Goal: Transaction & Acquisition: Book appointment/travel/reservation

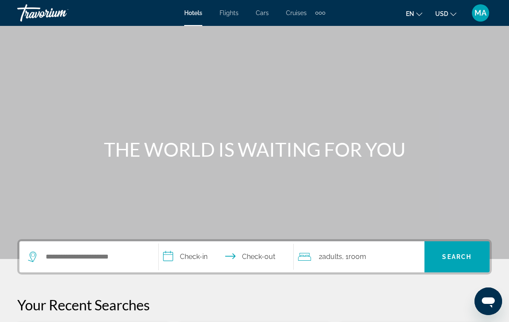
click at [411, 13] on span "en" at bounding box center [410, 13] width 8 height 7
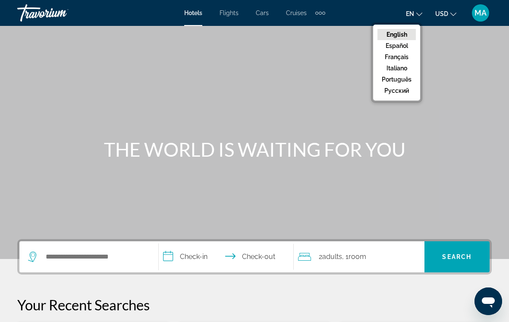
click at [404, 93] on button "русский" at bounding box center [396, 90] width 38 height 11
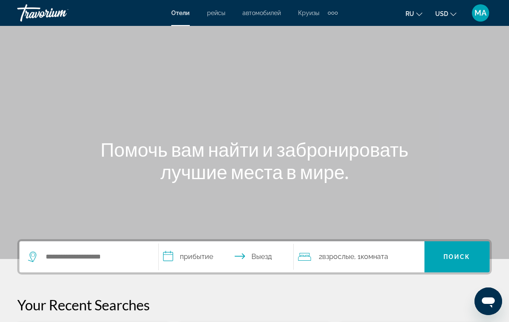
click at [331, 19] on div "Extra navigation items" at bounding box center [333, 12] width 10 height 13
click at [179, 13] on span "Отели" at bounding box center [180, 12] width 19 height 7
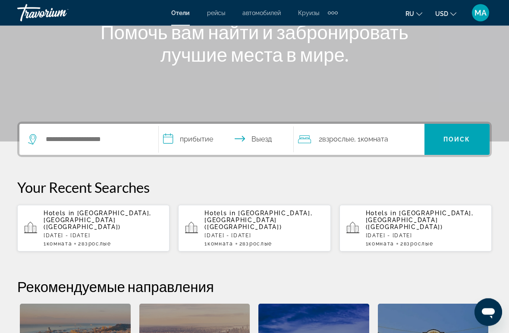
scroll to position [135, 0]
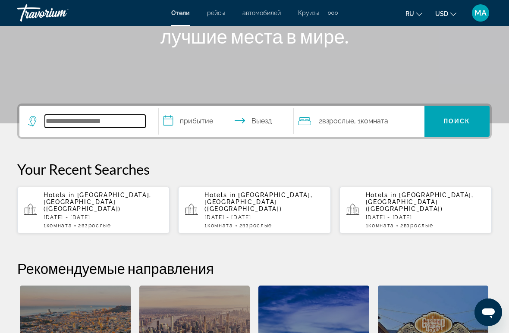
click at [112, 115] on input "Search widget" at bounding box center [95, 121] width 100 height 13
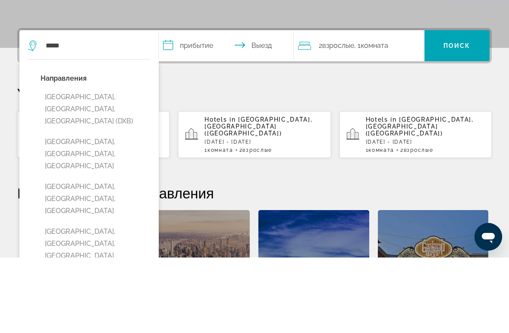
click at [97, 164] on button "Dubai, Dubai Emirate, United Arab Emirates (DXB)" at bounding box center [96, 184] width 110 height 41
type input "**********"
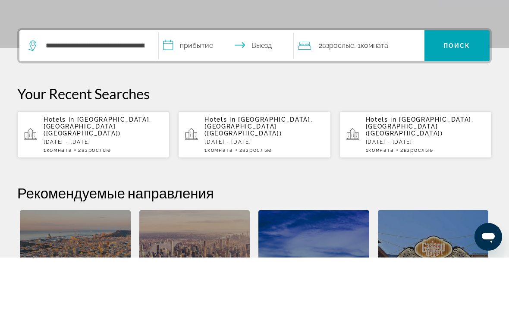
click at [186, 106] on input "**********" at bounding box center [228, 123] width 138 height 34
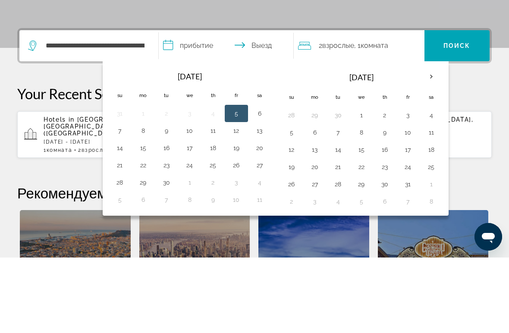
scroll to position [211, 0]
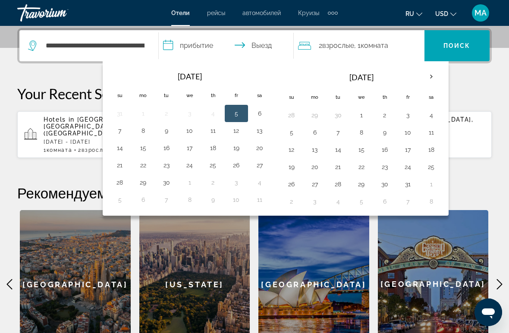
click at [441, 77] on th "Next month" at bounding box center [431, 76] width 23 height 19
click at [316, 153] on button "10" at bounding box center [315, 150] width 14 height 12
click at [431, 153] on button "15" at bounding box center [431, 150] width 14 height 12
type input "**********"
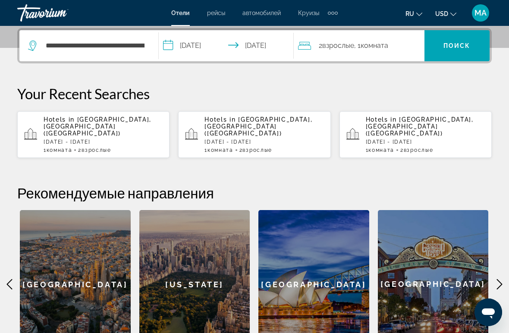
click at [460, 53] on span "Search widget" at bounding box center [456, 45] width 65 height 21
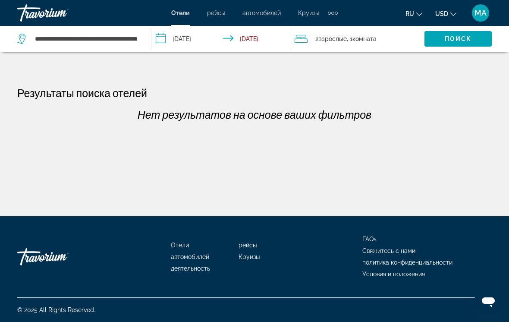
click at [163, 38] on input "**********" at bounding box center [222, 40] width 142 height 28
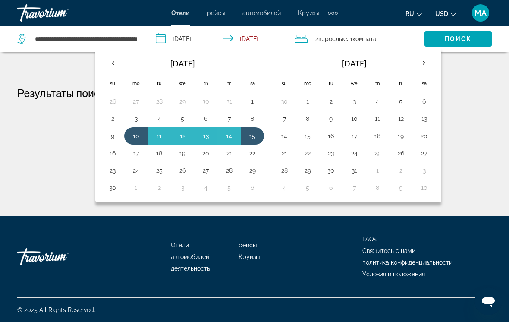
click at [116, 66] on th "Previous month" at bounding box center [112, 62] width 23 height 19
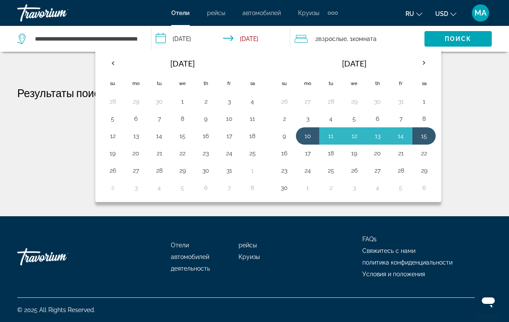
click at [136, 136] on button "13" at bounding box center [136, 136] width 14 height 12
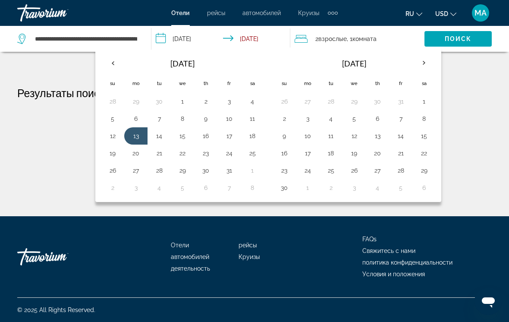
click at [255, 141] on button "18" at bounding box center [252, 136] width 14 height 12
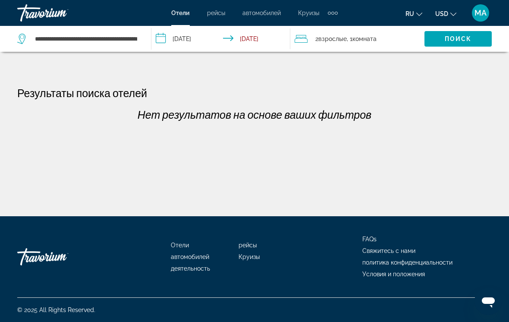
type input "**********"
click at [470, 42] on span "Поиск" at bounding box center [458, 38] width 27 height 7
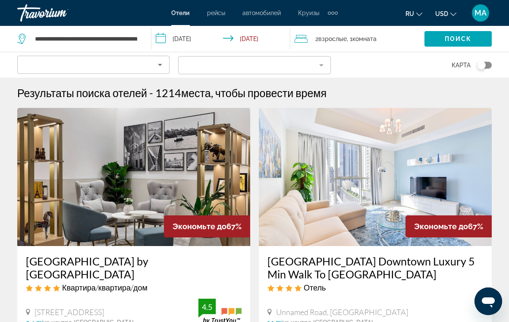
click at [163, 63] on icon "Sort by" at bounding box center [160, 65] width 10 height 10
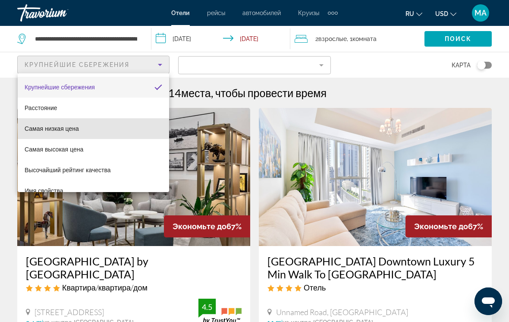
click at [97, 136] on mat-option "Самая низкая цена" at bounding box center [93, 128] width 151 height 21
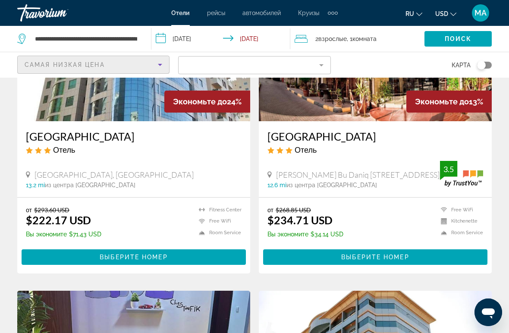
scroll to position [734, 0]
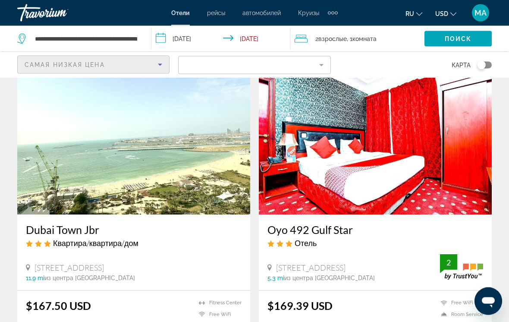
click at [77, 226] on h3 "Dubai Town Jbr" at bounding box center [134, 229] width 216 height 13
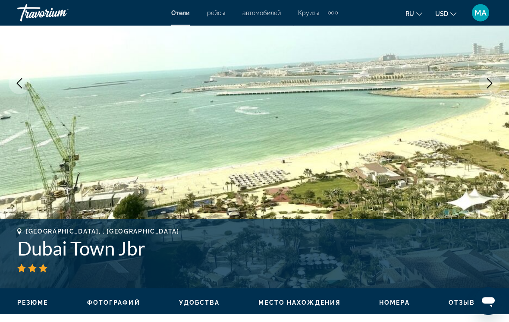
scroll to position [127, 0]
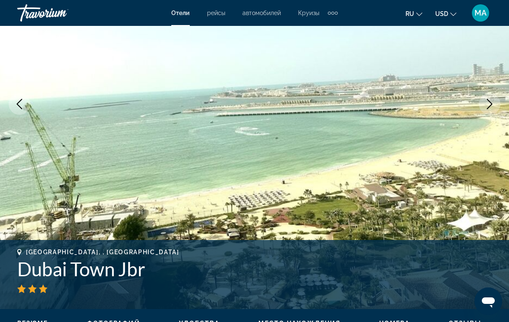
click at [486, 103] on icon "Next image" at bounding box center [489, 104] width 10 height 10
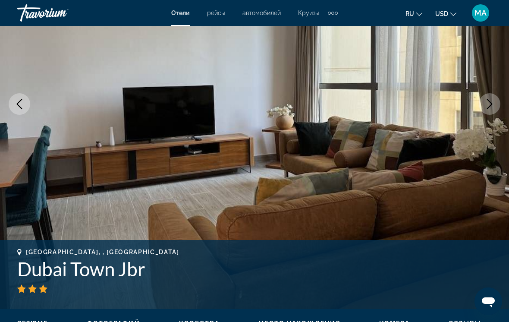
click at [483, 108] on button "Next image" at bounding box center [490, 104] width 22 height 22
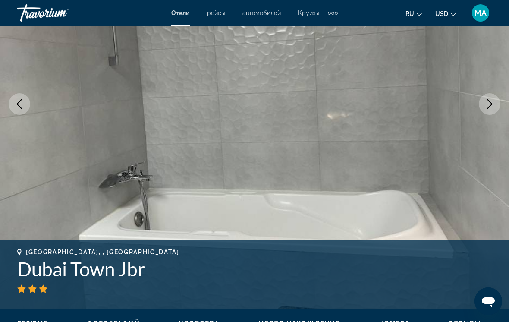
click at [17, 104] on icon "Previous image" at bounding box center [20, 104] width 6 height 10
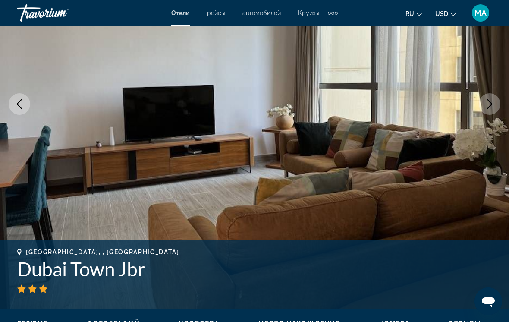
click at [493, 107] on icon "Next image" at bounding box center [489, 104] width 10 height 10
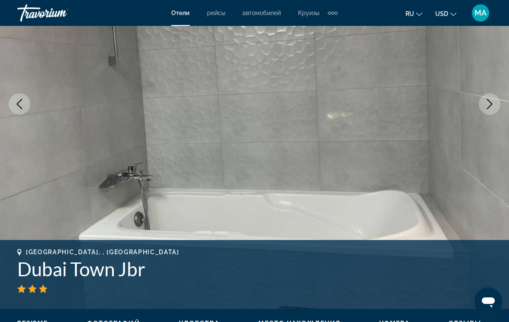
click at [492, 108] on icon "Next image" at bounding box center [489, 104] width 10 height 10
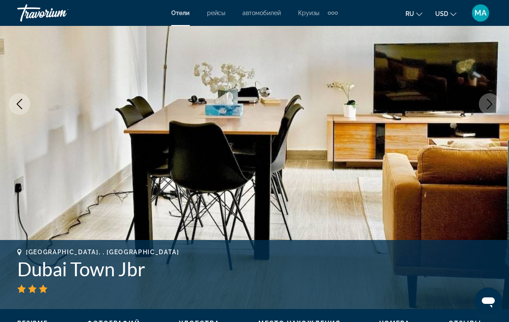
click at [490, 107] on icon "Next image" at bounding box center [489, 104] width 10 height 10
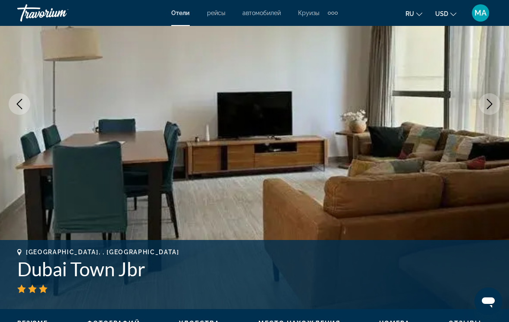
click at [488, 105] on icon "Next image" at bounding box center [489, 104] width 10 height 10
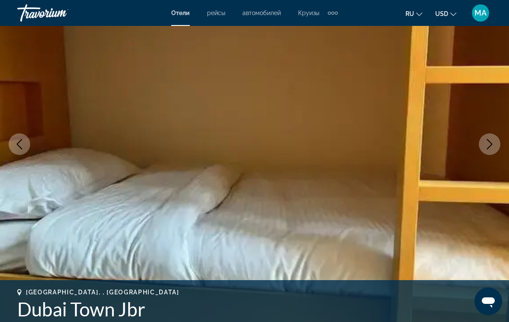
scroll to position [85, 0]
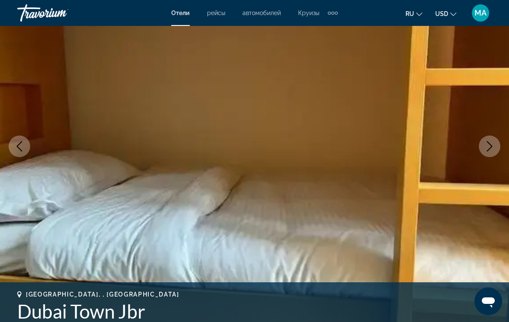
click at [489, 141] on icon "Next image" at bounding box center [489, 146] width 10 height 10
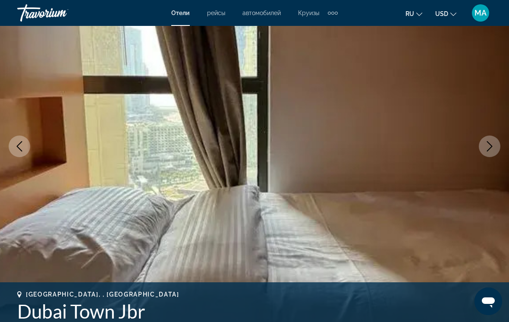
click at [482, 143] on button "Next image" at bounding box center [490, 146] width 22 height 22
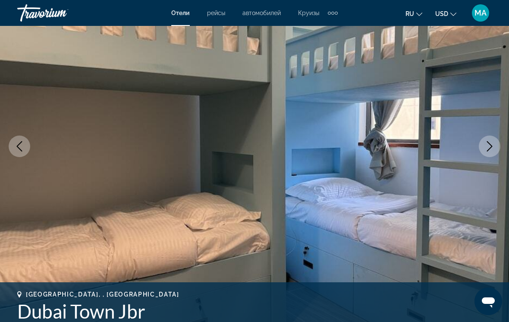
click at [497, 146] on button "Next image" at bounding box center [490, 146] width 22 height 22
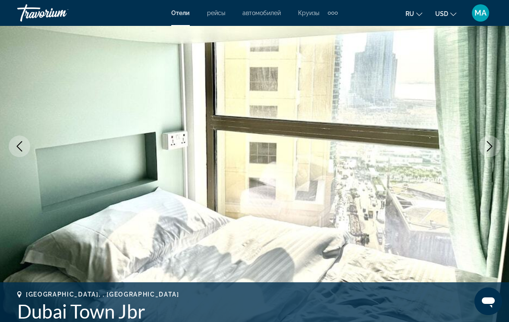
click at [479, 147] on button "Next image" at bounding box center [490, 146] width 22 height 22
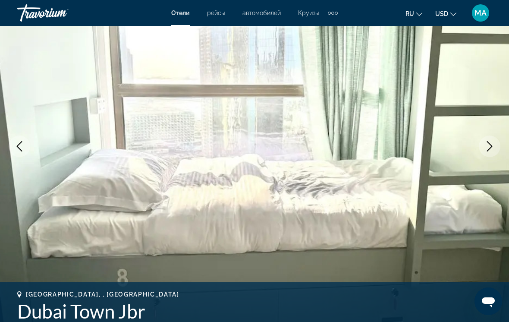
click at [470, 142] on img "Main content" at bounding box center [254, 146] width 509 height 410
click at [490, 145] on icon "Next image" at bounding box center [489, 146] width 10 height 10
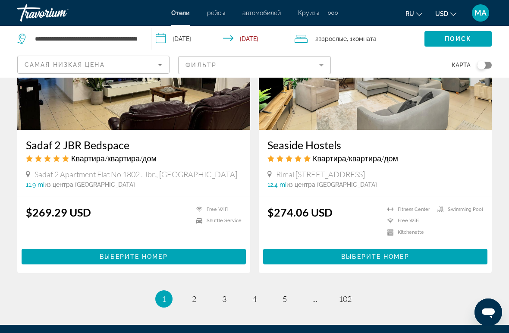
scroll to position [1638, 0]
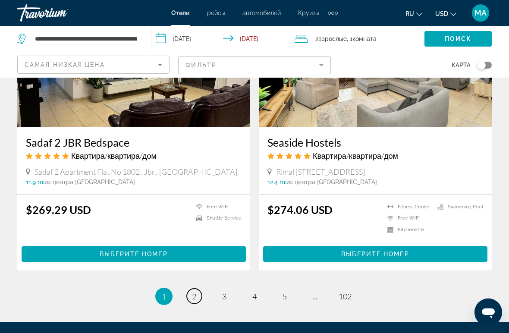
click at [200, 288] on link "page 2" at bounding box center [194, 295] width 15 height 15
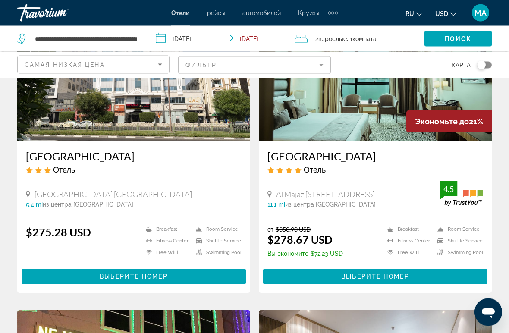
scroll to position [106, 0]
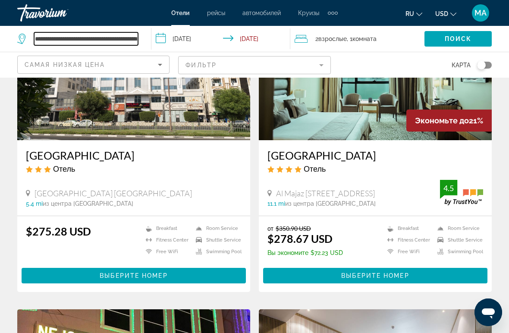
click at [116, 37] on input "**********" at bounding box center [86, 38] width 104 height 13
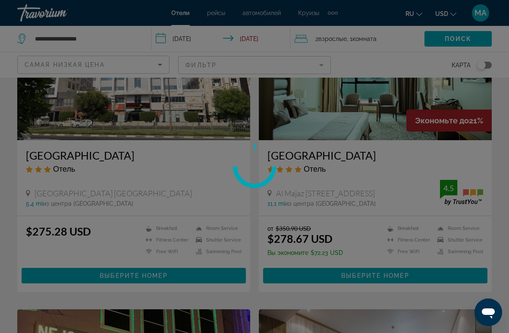
click at [108, 35] on div at bounding box center [254, 166] width 509 height 333
click at [116, 45] on input "**********" at bounding box center [86, 38] width 104 height 13
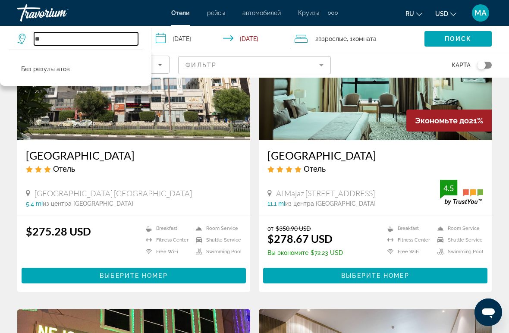
type input "*"
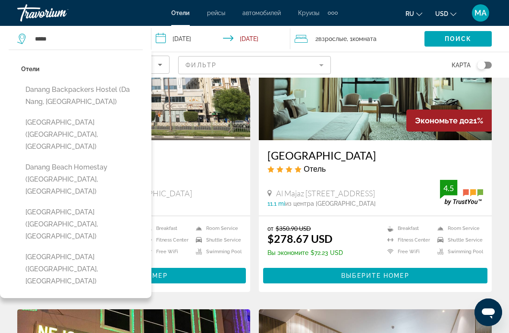
click at [104, 91] on button "Danang Backpackers Hostel (Da Nang, VN)" at bounding box center [82, 95] width 122 height 28
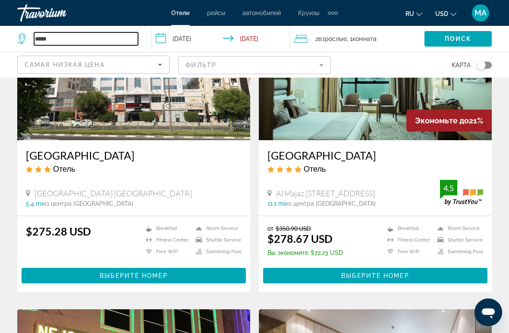
type input "**********"
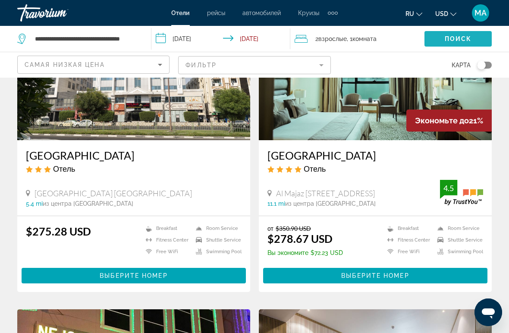
click at [463, 41] on span "Поиск" at bounding box center [458, 38] width 27 height 7
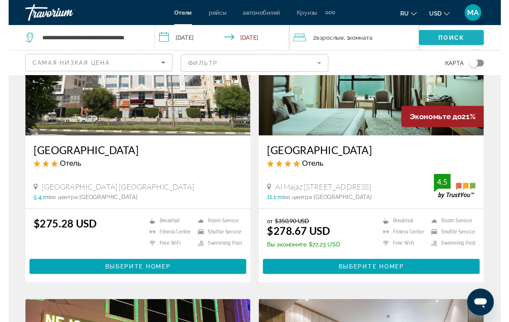
scroll to position [0, 0]
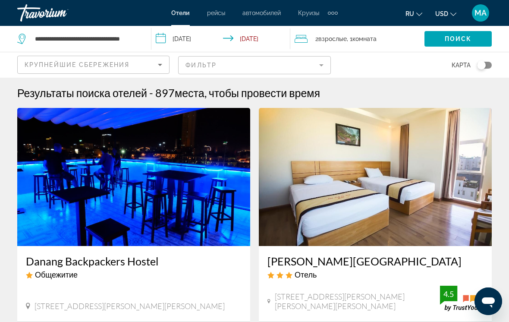
click at [172, 45] on input "**********" at bounding box center [222, 40] width 142 height 28
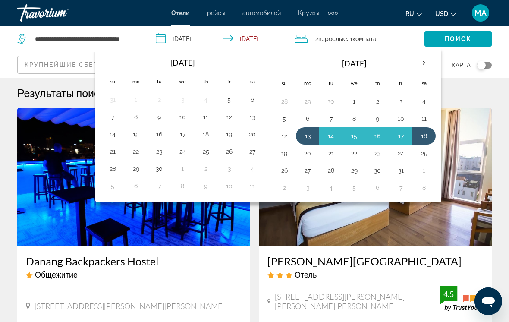
click at [312, 132] on button "13" at bounding box center [308, 136] width 14 height 12
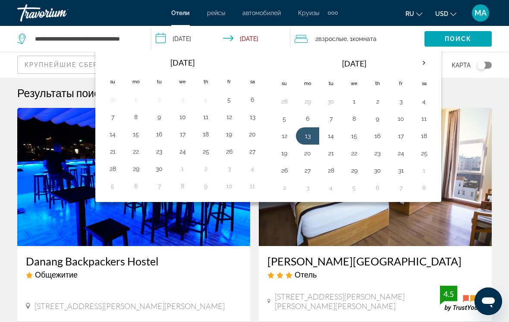
click at [308, 155] on button "20" at bounding box center [308, 153] width 14 height 12
type input "**********"
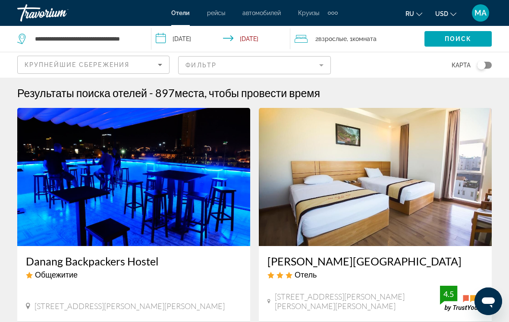
click at [189, 45] on input "**********" at bounding box center [222, 40] width 142 height 28
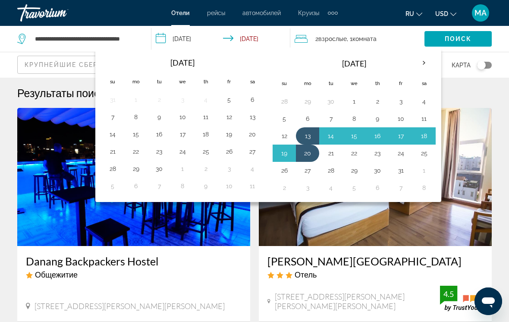
click at [468, 44] on span "Search widget" at bounding box center [457, 38] width 67 height 21
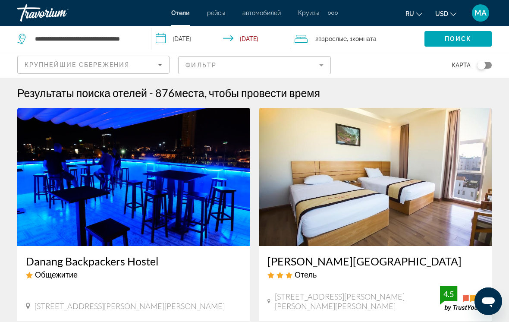
click at [371, 41] on span "Комната" at bounding box center [364, 38] width 24 height 7
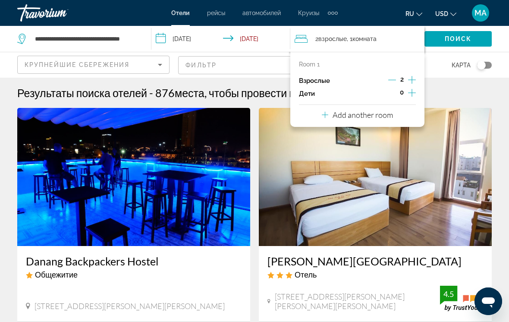
click at [330, 110] on div "Add another room" at bounding box center [357, 115] width 71 height 10
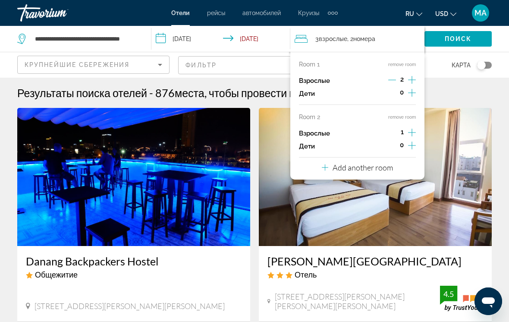
click at [324, 170] on button "Add another room" at bounding box center [357, 166] width 71 height 18
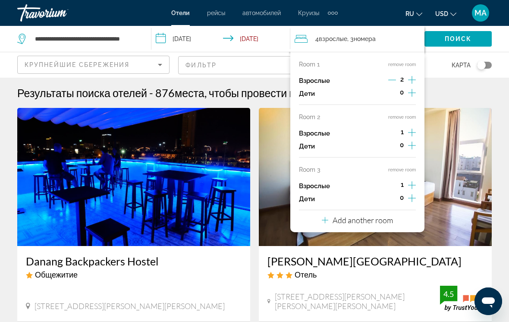
click at [336, 219] on p "Add another room" at bounding box center [362, 219] width 60 height 9
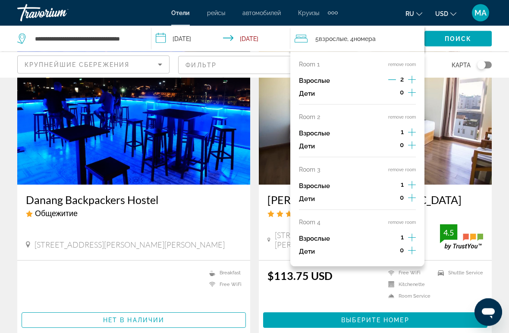
scroll to position [67, 0]
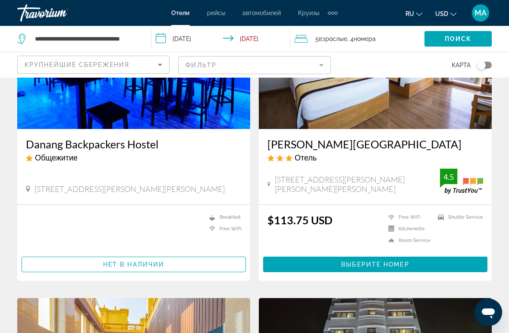
scroll to position [144, 0]
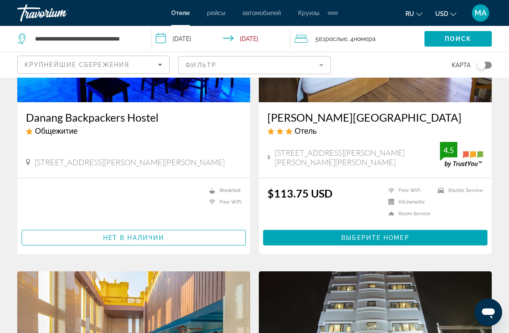
click at [312, 220] on div "$113.75 USD" at bounding box center [299, 204] width 65 height 34
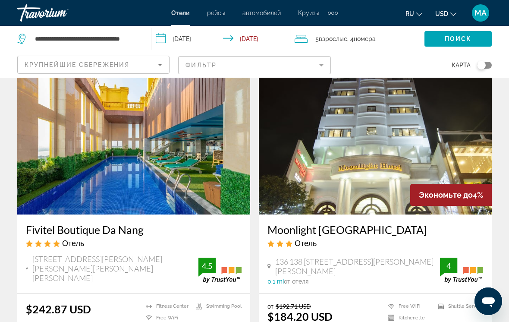
scroll to position [336, 0]
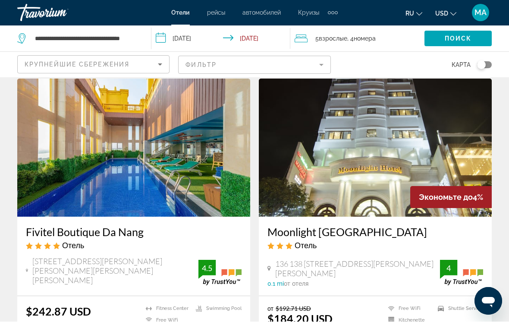
click at [111, 233] on h3 "Fivitel Boutique Da Nang" at bounding box center [134, 232] width 216 height 13
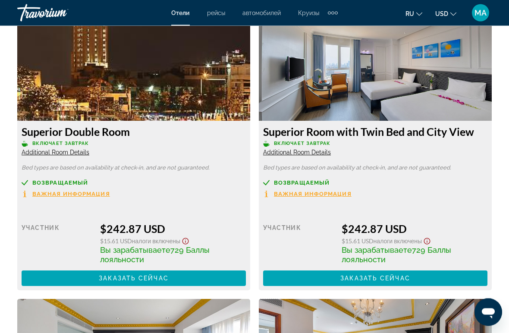
scroll to position [1354, 0]
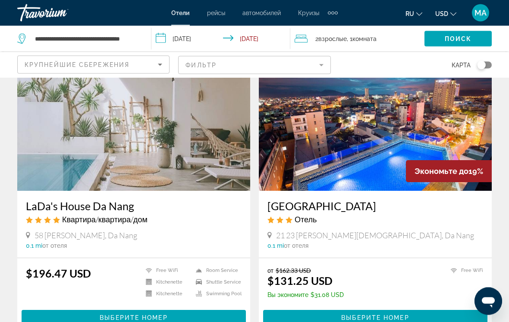
scroll to position [669, 0]
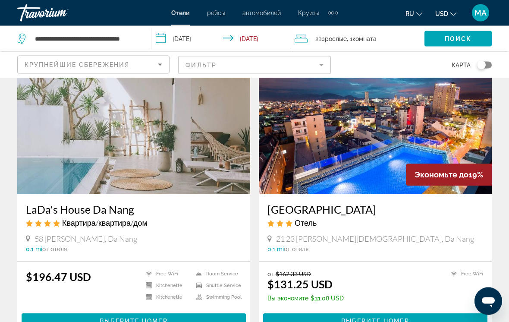
click at [111, 203] on h3 "LaDa's House Da Nang" at bounding box center [134, 209] width 216 height 13
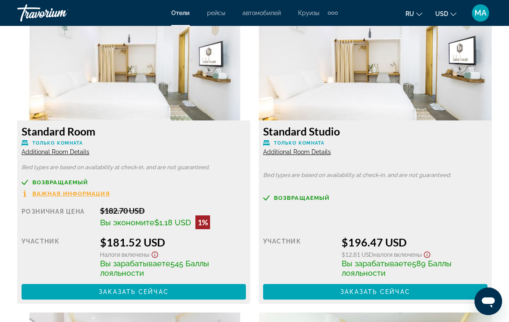
scroll to position [1355, 0]
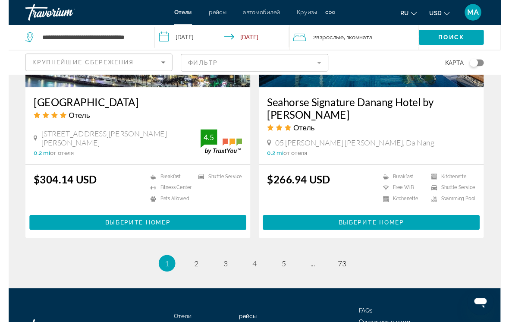
scroll to position [1764, 0]
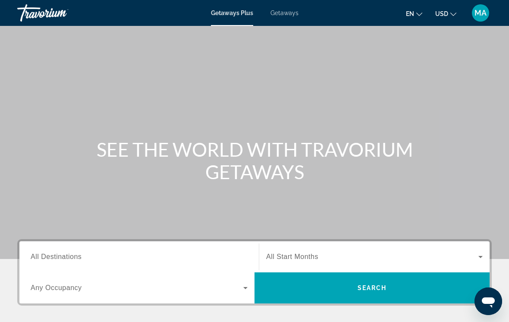
click at [56, 255] on span "All Destinations" at bounding box center [56, 256] width 51 height 7
click at [56, 255] on input "Destination All Destinations" at bounding box center [139, 257] width 217 height 10
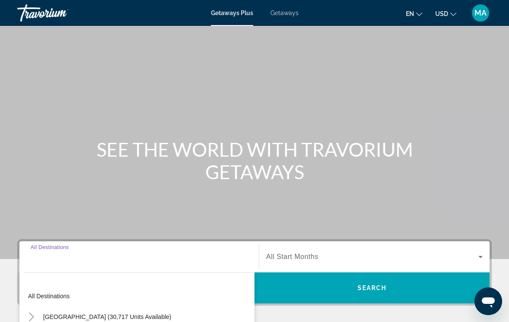
click at [294, 6] on div "Getaways Plus Getaways en English Español Français Italiano Português русский U…" at bounding box center [254, 13] width 509 height 22
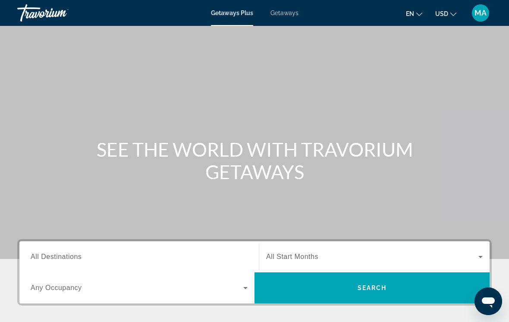
click at [288, 10] on span "Getaways" at bounding box center [284, 12] width 28 height 7
click at [85, 253] on input "Destination All Destinations" at bounding box center [139, 257] width 217 height 10
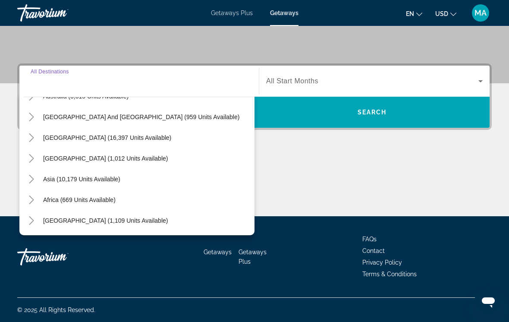
scroll to position [140, 0]
click at [32, 185] on mat-icon "Toggle Asia (10,179 units available)" at bounding box center [31, 179] width 15 height 15
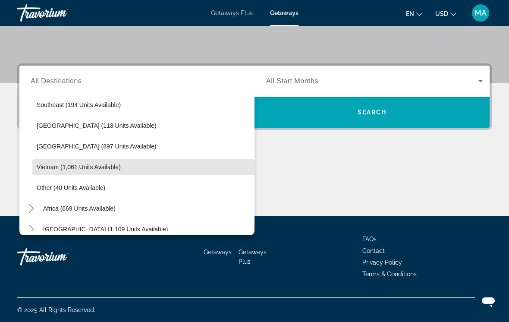
scroll to position [442, 0]
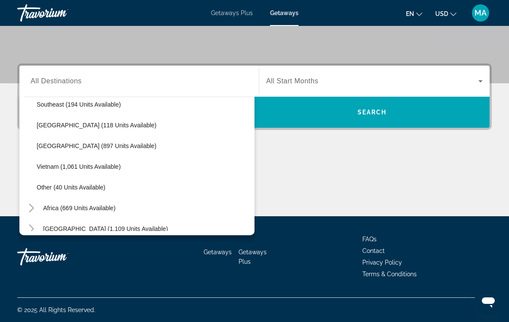
click at [85, 173] on span "Search widget" at bounding box center [143, 166] width 222 height 21
type input "**********"
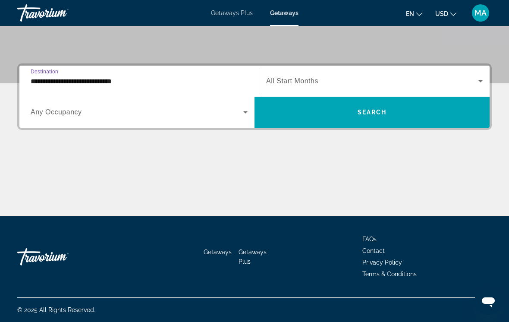
click at [299, 76] on span "Search widget" at bounding box center [372, 81] width 212 height 10
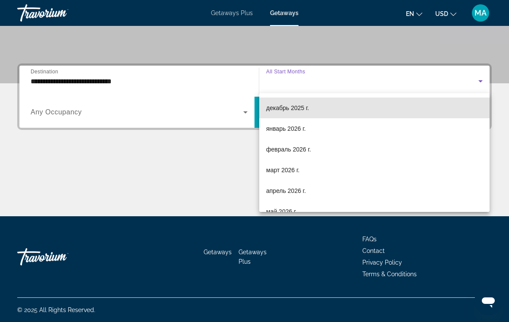
scroll to position [83, 0]
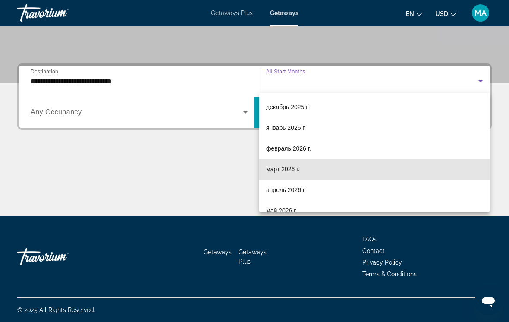
click at [299, 171] on span "март 2026 г." at bounding box center [283, 169] width 34 height 10
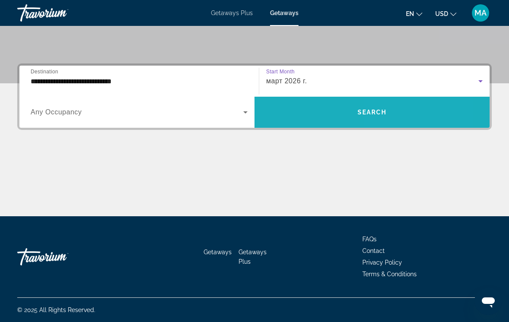
click at [410, 115] on span "Search widget" at bounding box center [371, 112] width 235 height 21
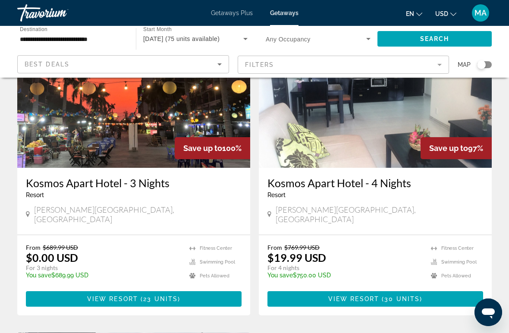
scroll to position [79, 0]
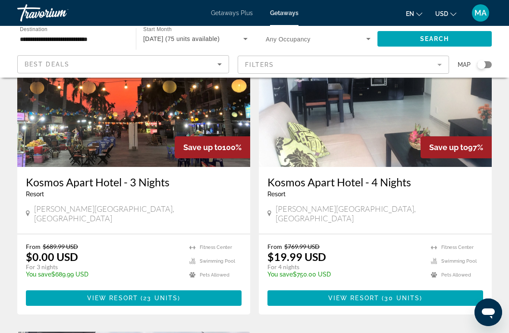
click at [125, 294] on span "View Resort" at bounding box center [112, 297] width 51 height 7
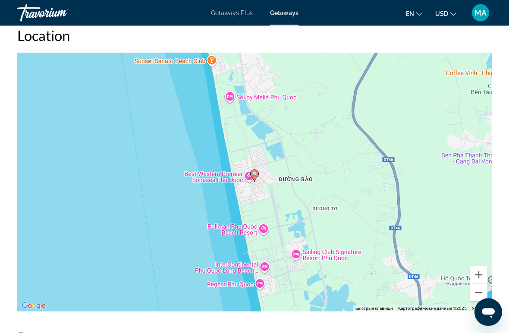
scroll to position [1257, 0]
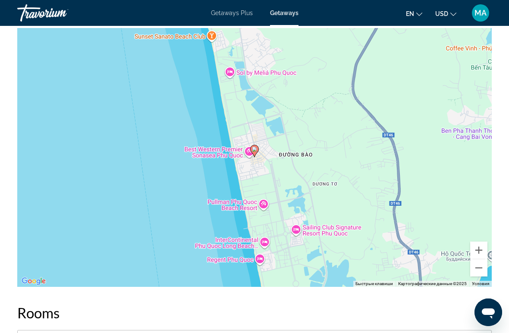
click at [264, 172] on div "Чтобы активировать перетаскивание с помощью клавиатуры, нажмите Alt + Ввод. Пос…" at bounding box center [254, 157] width 474 height 259
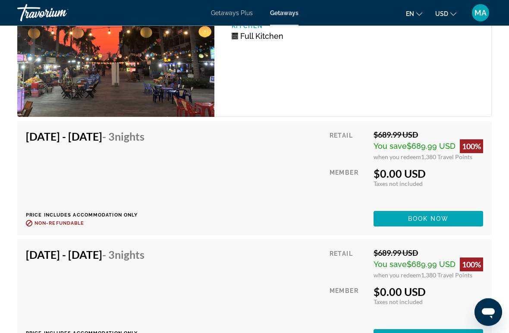
scroll to position [1681, 0]
click at [435, 218] on span "Book now" at bounding box center [428, 218] width 41 height 7
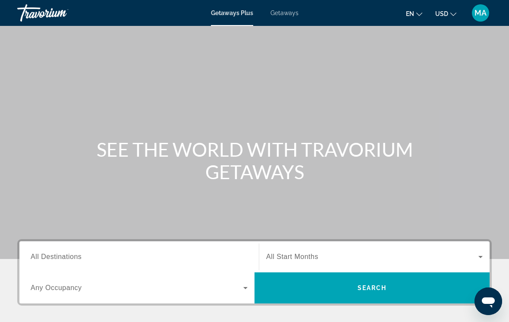
click at [83, 255] on input "Destination All Destinations" at bounding box center [139, 257] width 217 height 10
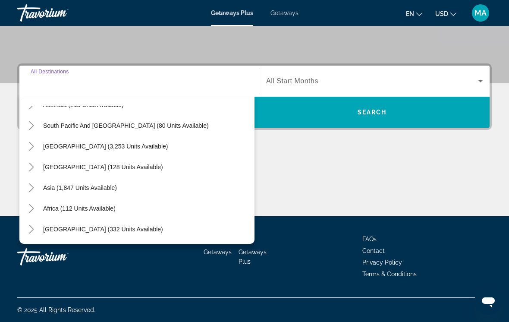
scroll to position [140, 0]
click at [36, 227] on mat-icon "Toggle Middle East (332 units available)" at bounding box center [31, 229] width 15 height 15
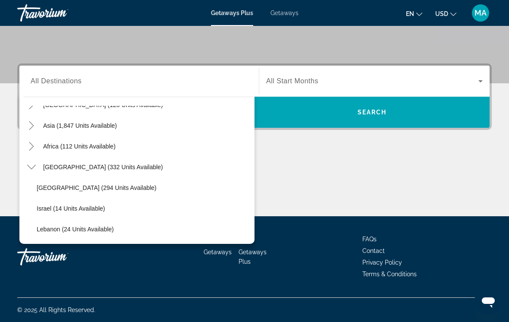
scroll to position [202, 0]
click at [33, 167] on icon "Toggle Middle East (332 units available)" at bounding box center [31, 167] width 9 height 9
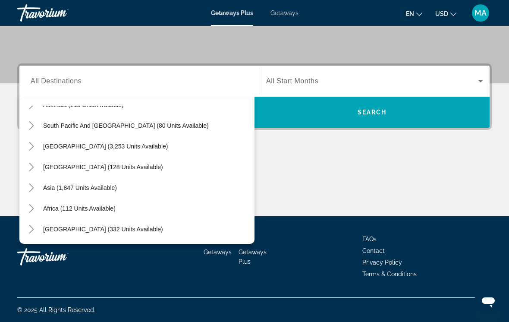
click at [36, 231] on mat-icon "Toggle Middle East (332 units available)" at bounding box center [31, 229] width 15 height 15
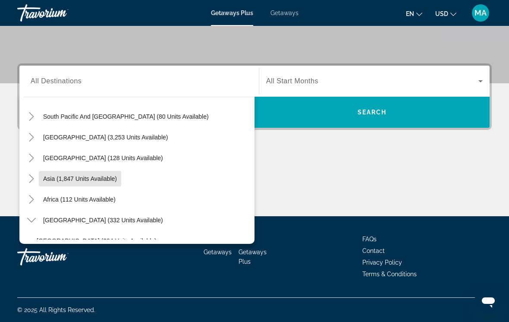
scroll to position [149, 0]
click at [35, 176] on icon "Toggle Asia (1,847 units available)" at bounding box center [31, 178] width 9 height 9
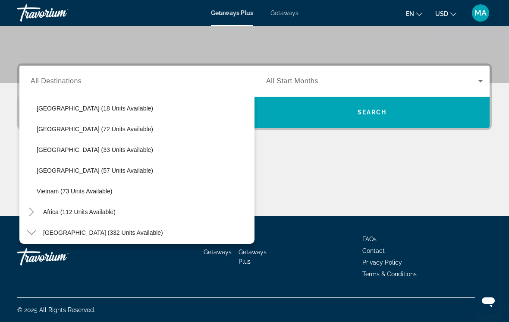
scroll to position [359, 0]
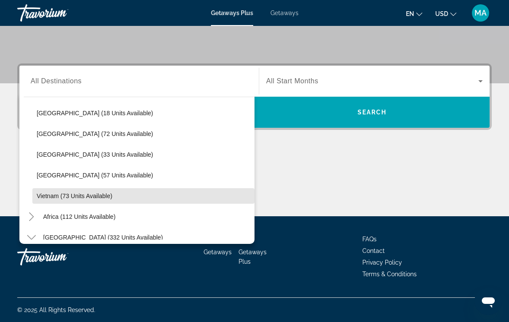
click at [94, 200] on span "Search widget" at bounding box center [143, 195] width 222 height 21
type input "**********"
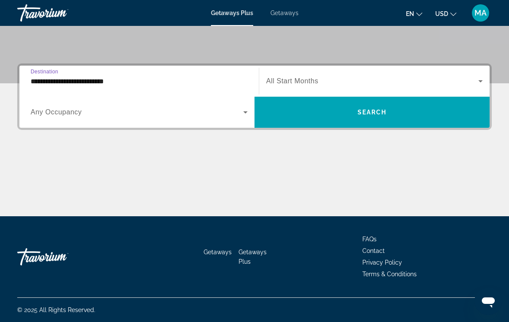
click at [306, 86] on span "Search widget" at bounding box center [372, 81] width 212 height 10
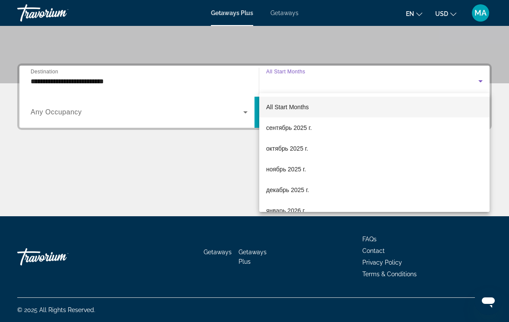
scroll to position [0, 0]
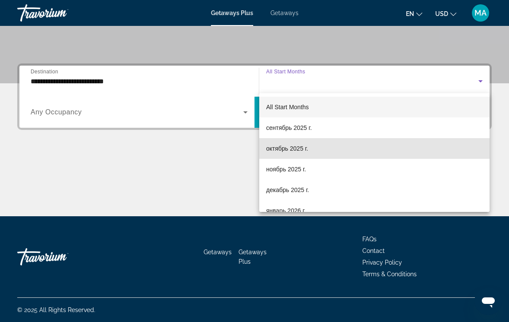
click at [313, 150] on mat-option "октябрь 2025 г." at bounding box center [374, 148] width 230 height 21
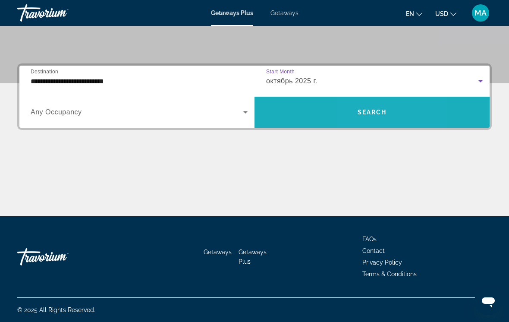
click at [359, 113] on span "Search" at bounding box center [371, 112] width 29 height 7
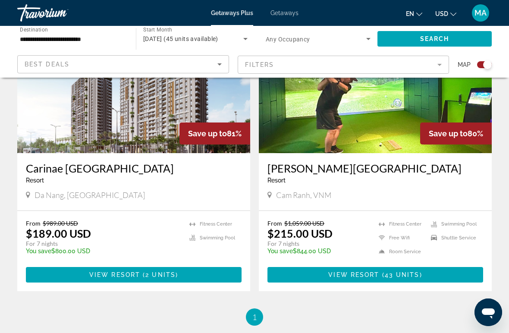
scroll to position [360, 0]
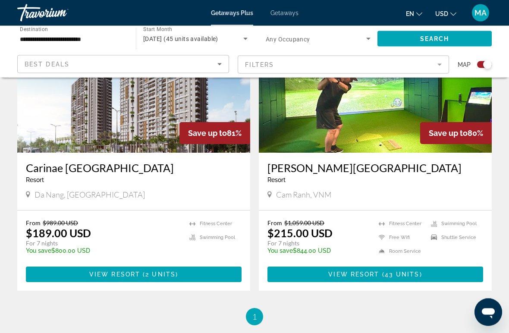
click at [313, 169] on h3 "Alma Resort" at bounding box center [375, 168] width 216 height 13
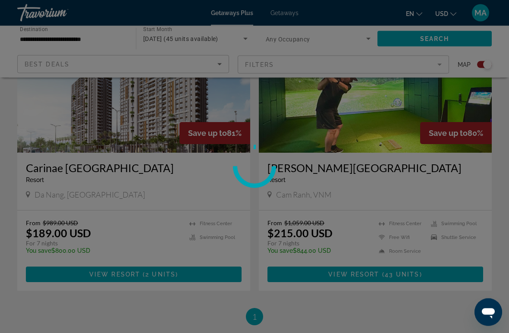
scroll to position [360, 0]
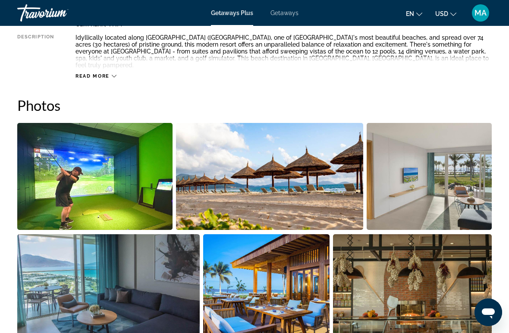
scroll to position [516, 0]
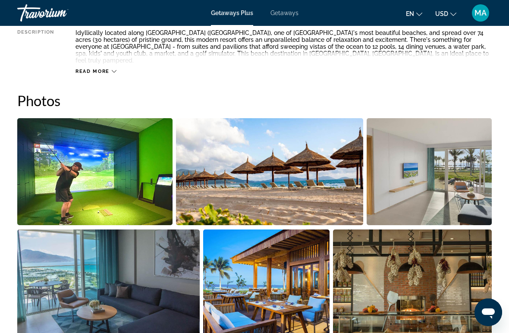
click at [443, 165] on img "Open full-screen image slider" at bounding box center [428, 171] width 125 height 107
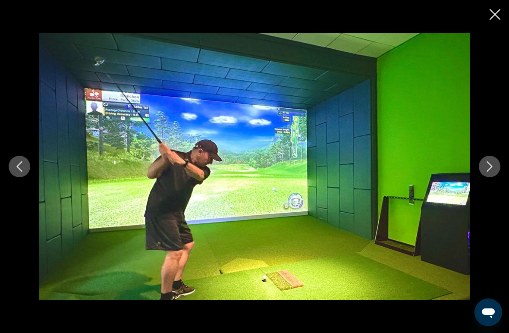
click at [491, 172] on button "Next image" at bounding box center [490, 167] width 22 height 22
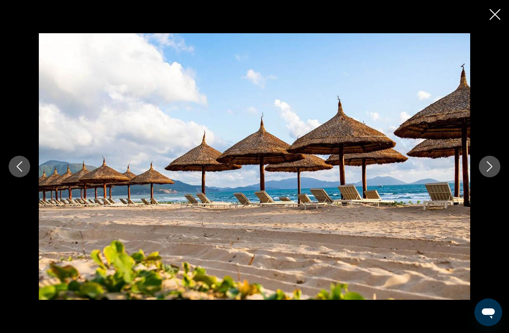
click at [493, 169] on icon "Next image" at bounding box center [489, 166] width 10 height 10
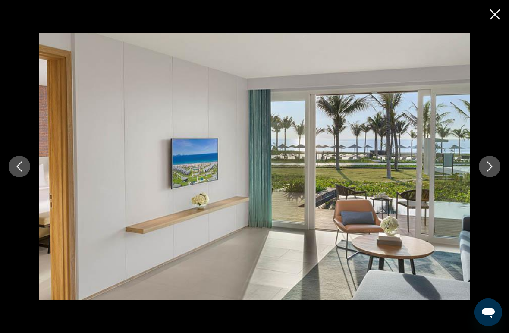
click at [489, 170] on icon "Next image" at bounding box center [489, 166] width 10 height 10
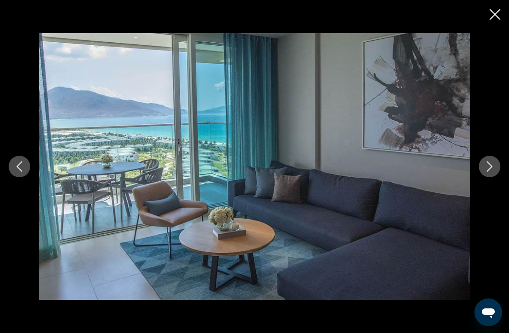
click at [489, 165] on icon "Next image" at bounding box center [489, 166] width 10 height 10
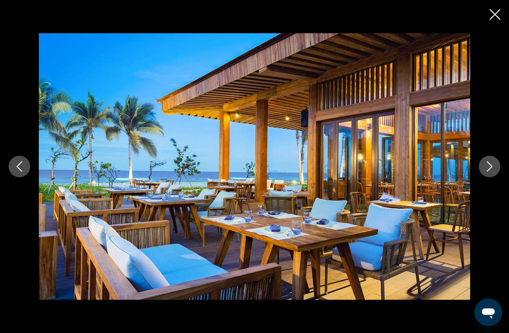
click at [486, 169] on icon "Next image" at bounding box center [489, 166] width 10 height 10
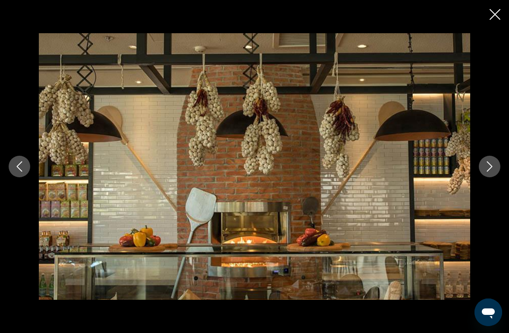
click at [493, 165] on icon "Next image" at bounding box center [489, 166] width 10 height 10
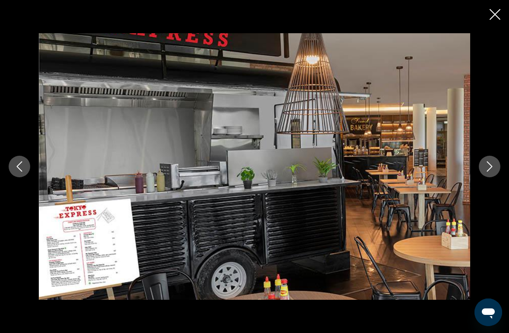
click at [498, 159] on button "Next image" at bounding box center [490, 167] width 22 height 22
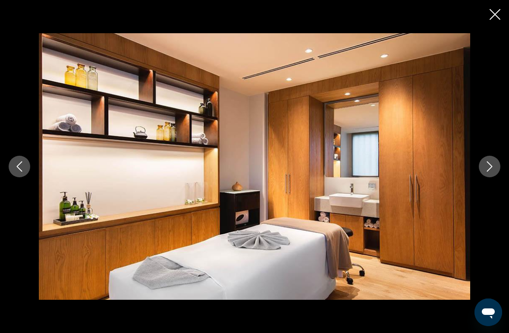
click at [494, 169] on icon "Next image" at bounding box center [489, 166] width 10 height 10
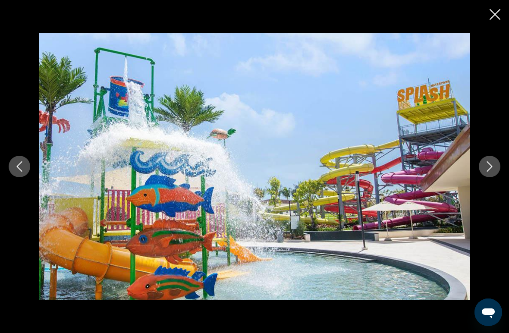
click at [486, 170] on icon "Next image" at bounding box center [489, 166] width 10 height 10
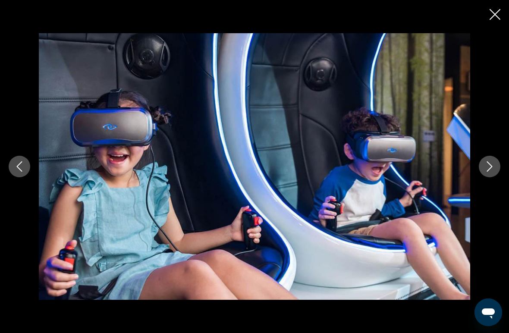
click at [488, 169] on icon "Next image" at bounding box center [489, 166] width 10 height 10
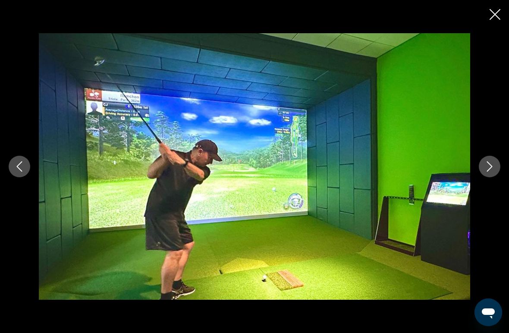
click at [491, 171] on icon "Next image" at bounding box center [489, 166] width 10 height 10
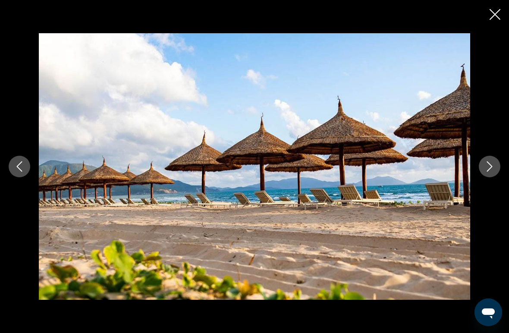
click at [492, 173] on button "Next image" at bounding box center [490, 167] width 22 height 22
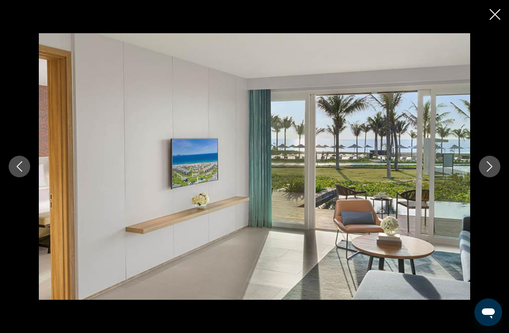
click at [491, 173] on button "Next image" at bounding box center [490, 167] width 22 height 22
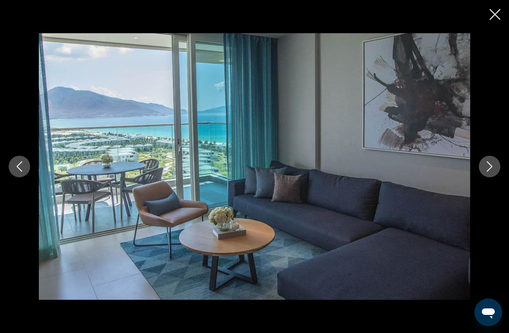
click at [491, 173] on button "Next image" at bounding box center [490, 167] width 22 height 22
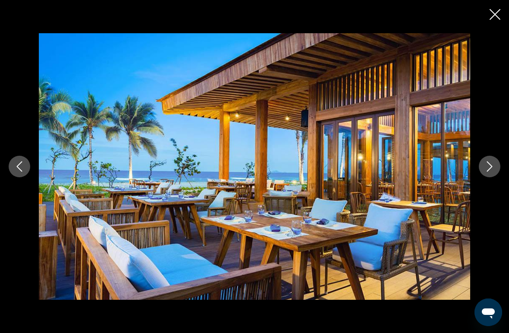
click at [497, 15] on icon "Close slideshow" at bounding box center [494, 14] width 11 height 11
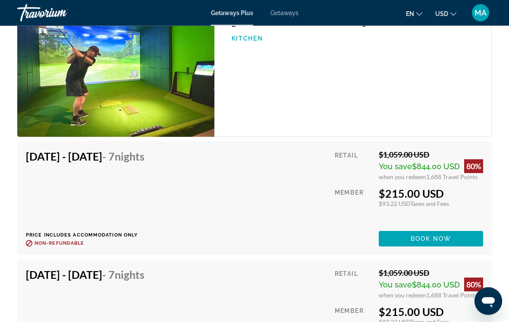
scroll to position [2282, 0]
click at [446, 235] on span "Book now" at bounding box center [430, 238] width 41 height 7
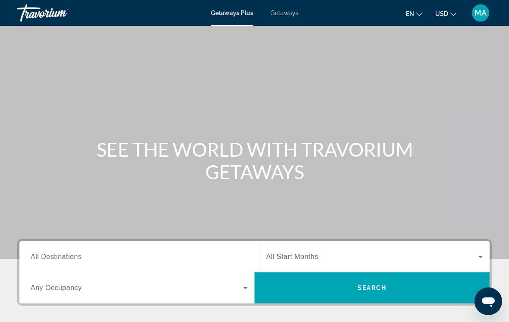
click at [96, 260] on input "Destination All Destinations" at bounding box center [139, 257] width 217 height 10
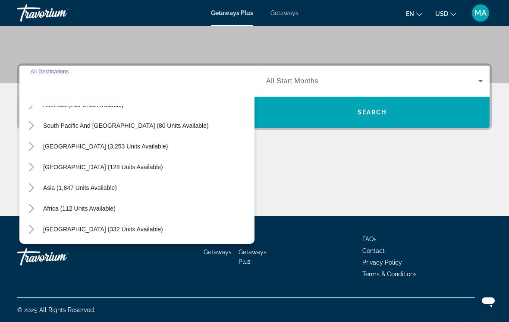
scroll to position [140, 0]
click at [34, 188] on icon "Toggle Asia (1,847 units available)" at bounding box center [31, 187] width 5 height 9
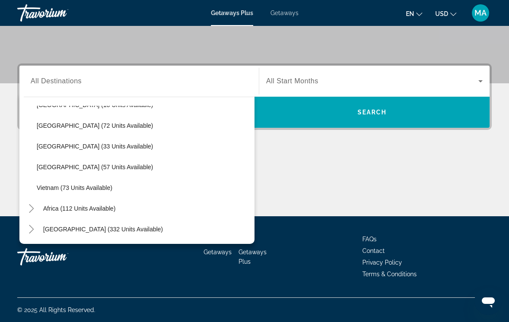
scroll to position [367, 0]
click at [99, 166] on span "[GEOGRAPHIC_DATA] (57 units available)" at bounding box center [95, 166] width 116 height 7
type input "**********"
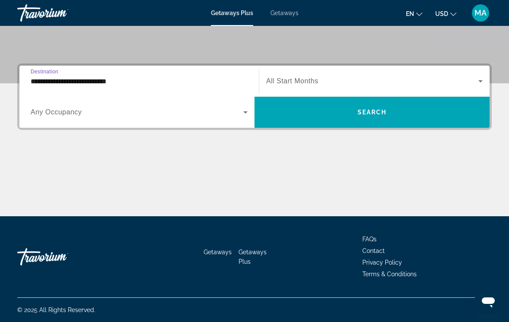
click at [105, 85] on input "**********" at bounding box center [139, 81] width 217 height 10
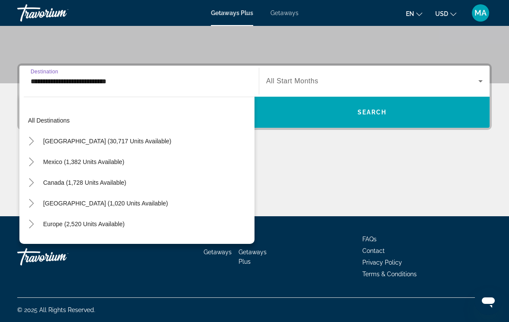
scroll to position [362, 0]
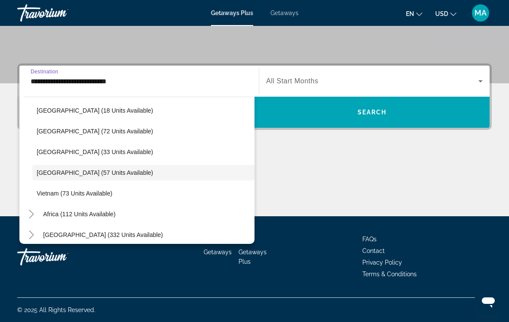
click at [386, 85] on span "Search widget" at bounding box center [372, 81] width 212 height 10
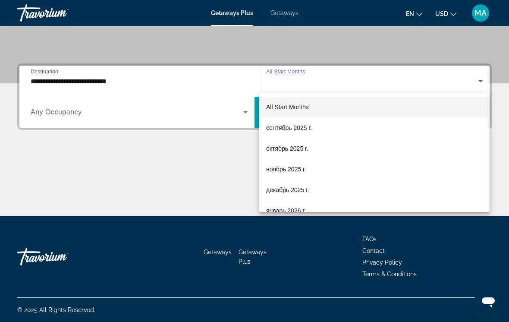
click at [400, 77] on div at bounding box center [254, 161] width 509 height 322
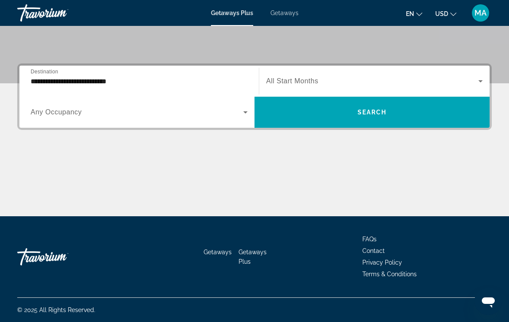
click at [410, 77] on span "Search widget" at bounding box center [372, 81] width 212 height 10
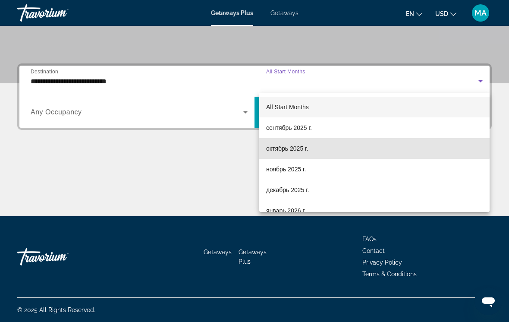
click at [312, 146] on mat-option "октябрь 2025 г." at bounding box center [374, 148] width 230 height 21
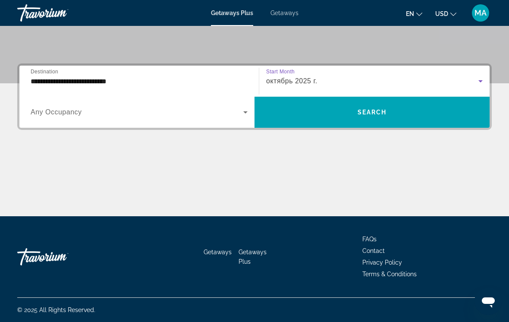
click at [377, 114] on span "Search" at bounding box center [371, 112] width 29 height 7
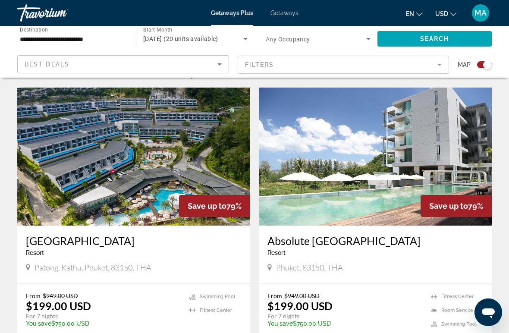
scroll to position [288, 0]
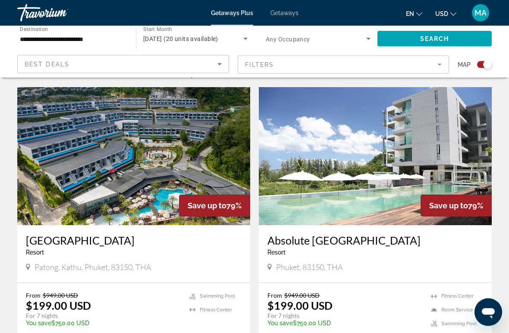
click at [146, 156] on img "Main content" at bounding box center [133, 157] width 233 height 138
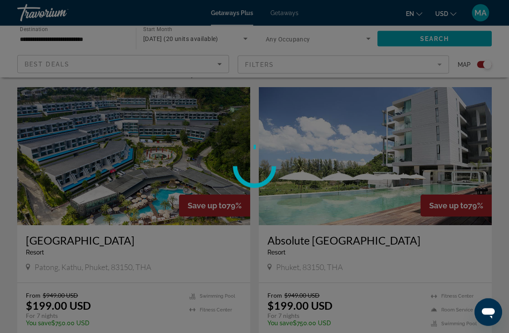
scroll to position [288, 0]
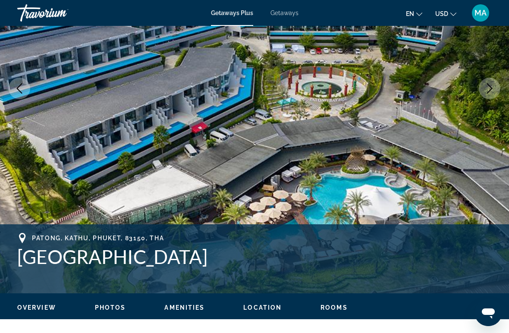
scroll to position [146, 0]
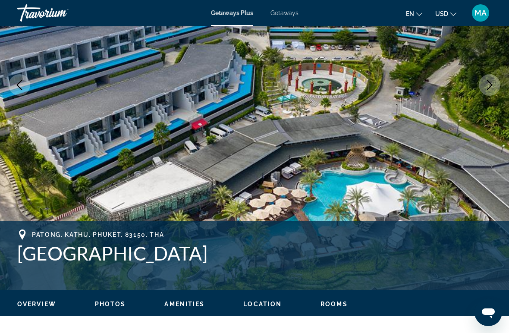
click at [485, 89] on icon "Next image" at bounding box center [489, 85] width 10 height 10
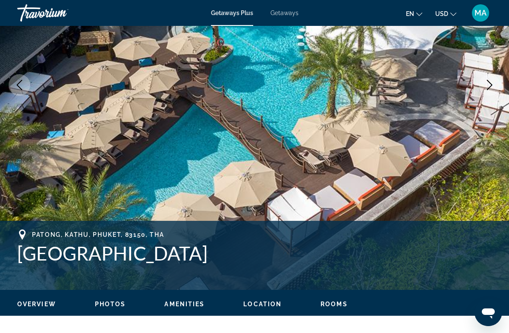
click at [496, 79] on button "Next image" at bounding box center [490, 85] width 22 height 22
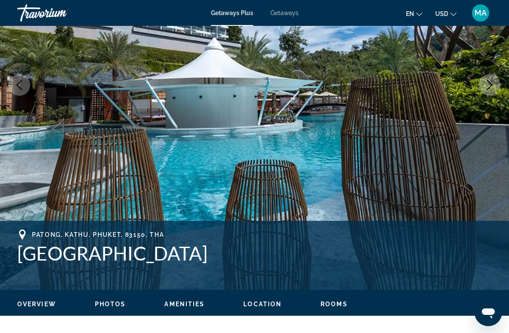
click at [497, 81] on button "Next image" at bounding box center [490, 85] width 22 height 22
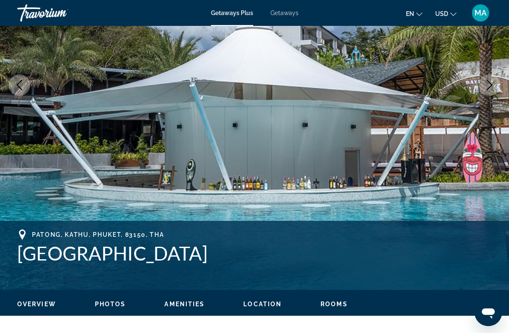
click at [501, 81] on img "Main content" at bounding box center [254, 85] width 509 height 410
click at [489, 88] on icon "Next image" at bounding box center [489, 85] width 10 height 10
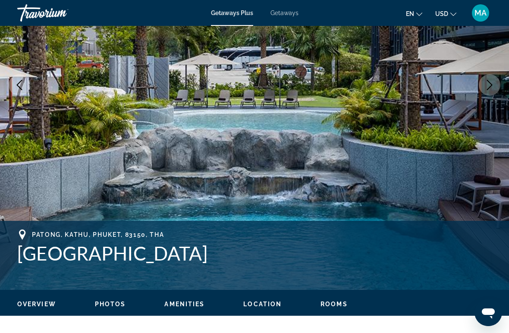
click at [491, 84] on icon "Next image" at bounding box center [489, 85] width 10 height 10
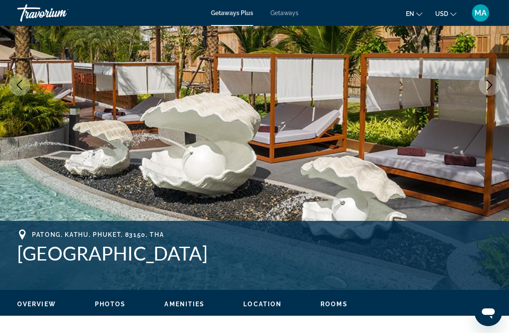
click at [487, 88] on icon "Next image" at bounding box center [489, 85] width 10 height 10
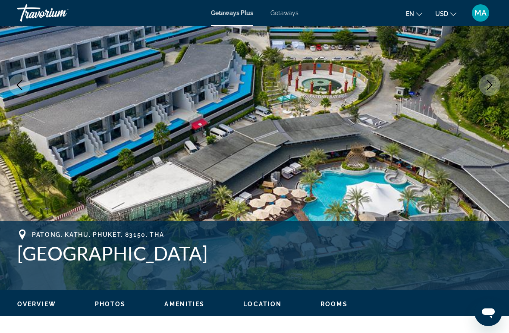
click at [489, 86] on icon "Next image" at bounding box center [489, 85] width 10 height 10
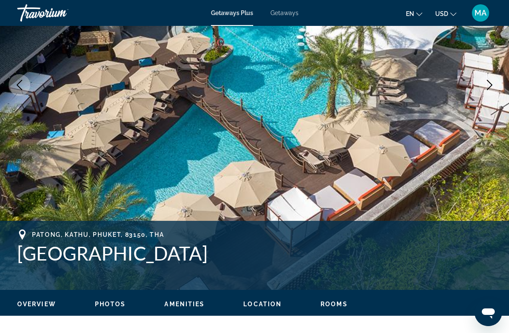
click at [489, 85] on icon "Next image" at bounding box center [489, 85] width 10 height 10
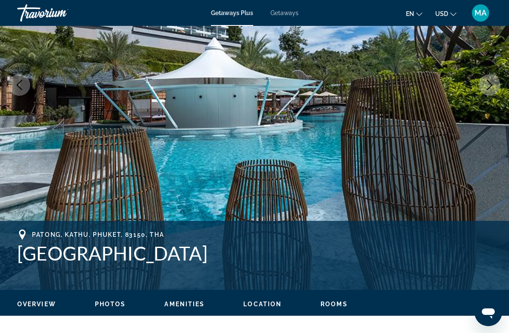
click at [492, 81] on icon "Next image" at bounding box center [489, 85] width 10 height 10
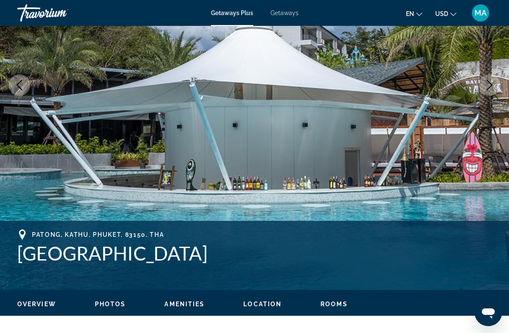
click at [494, 86] on icon "Next image" at bounding box center [489, 85] width 10 height 10
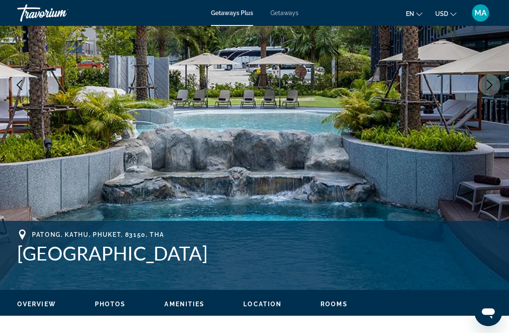
click at [488, 86] on icon "Next image" at bounding box center [489, 85] width 10 height 10
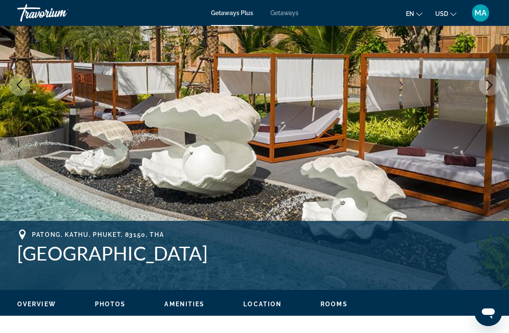
click at [487, 92] on button "Next image" at bounding box center [490, 85] width 22 height 22
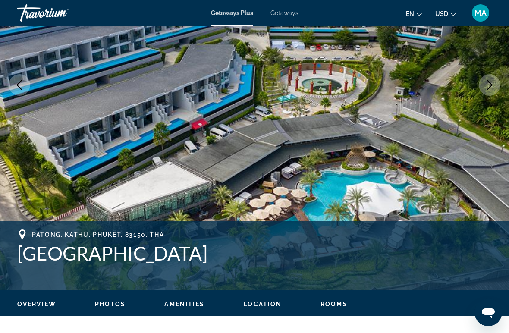
click at [486, 90] on icon "Next image" at bounding box center [489, 85] width 10 height 10
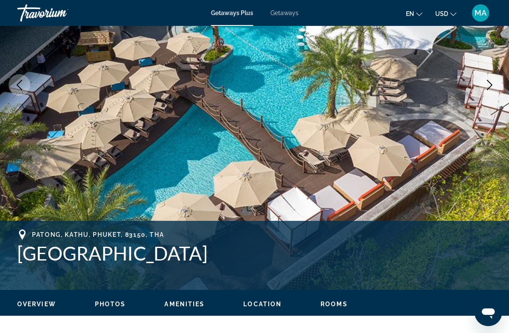
click at [490, 85] on icon "Next image" at bounding box center [489, 85] width 10 height 10
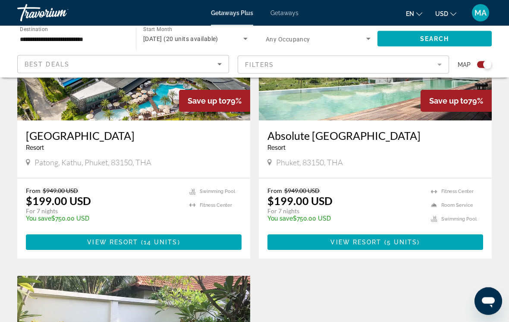
scroll to position [387, 0]
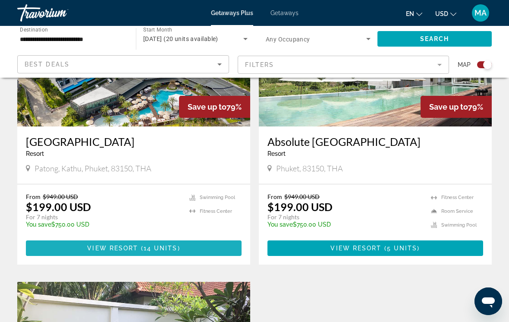
click at [200, 251] on span "Main content" at bounding box center [134, 248] width 216 height 21
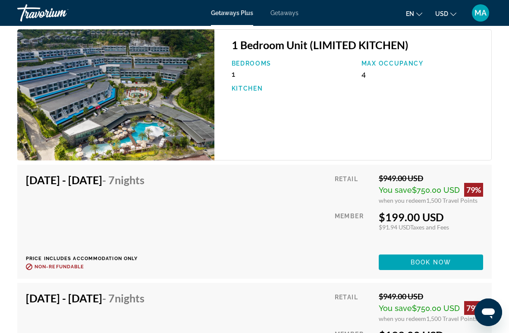
scroll to position [1648, 0]
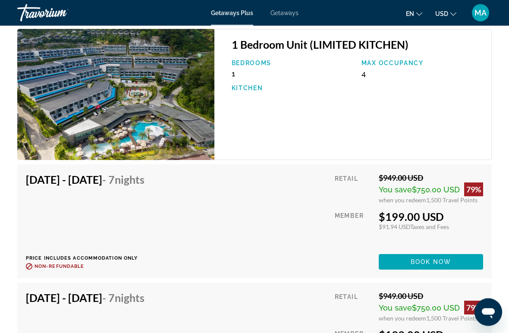
click at [407, 267] on span "Main content" at bounding box center [431, 262] width 104 height 21
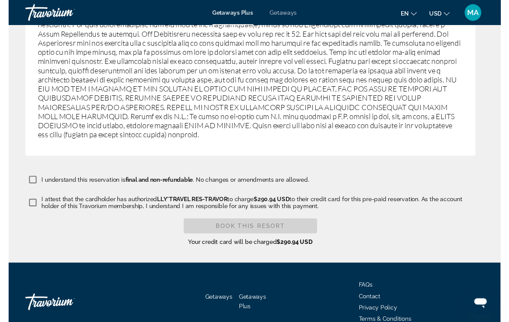
scroll to position [1683, 0]
